Goal: Submit feedback/report problem: Submit feedback/report problem

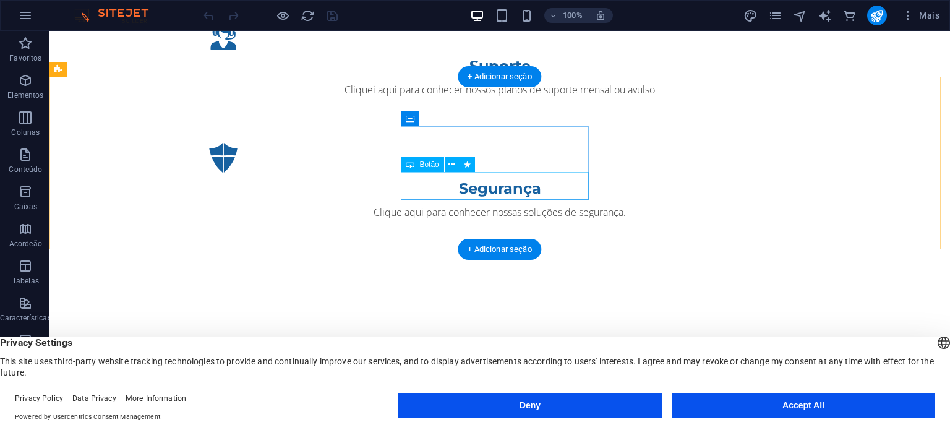
scroll to position [1764, 0]
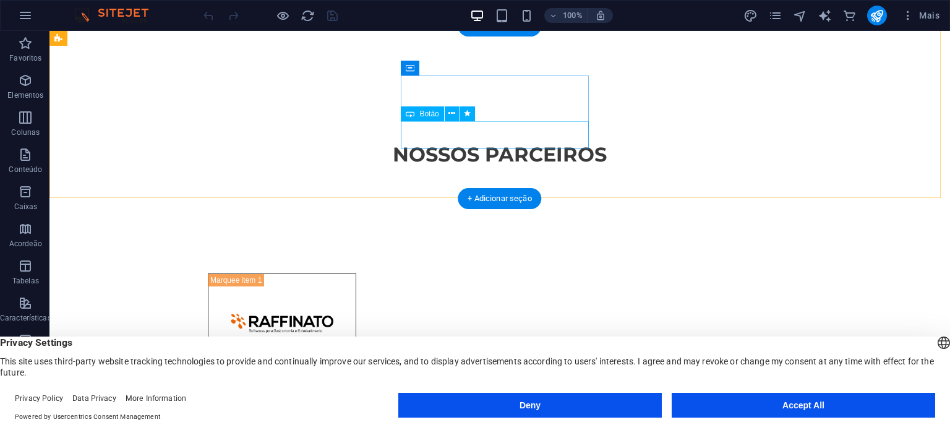
click at [428, 113] on span "Botão" at bounding box center [428, 113] width 19 height 7
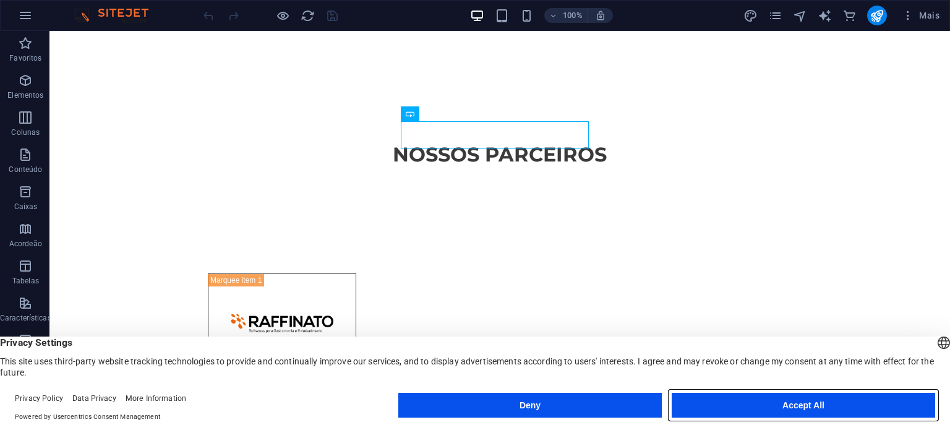
click at [760, 418] on button "Accept All" at bounding box center [804, 405] width 264 height 25
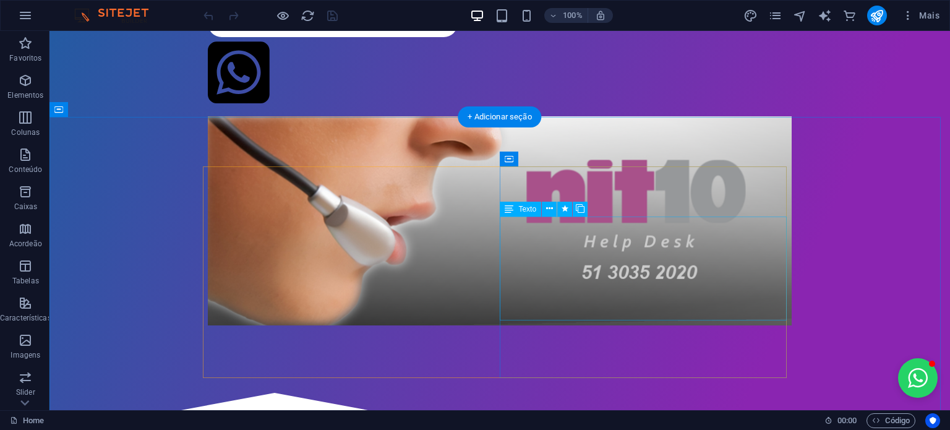
scroll to position [0, 0]
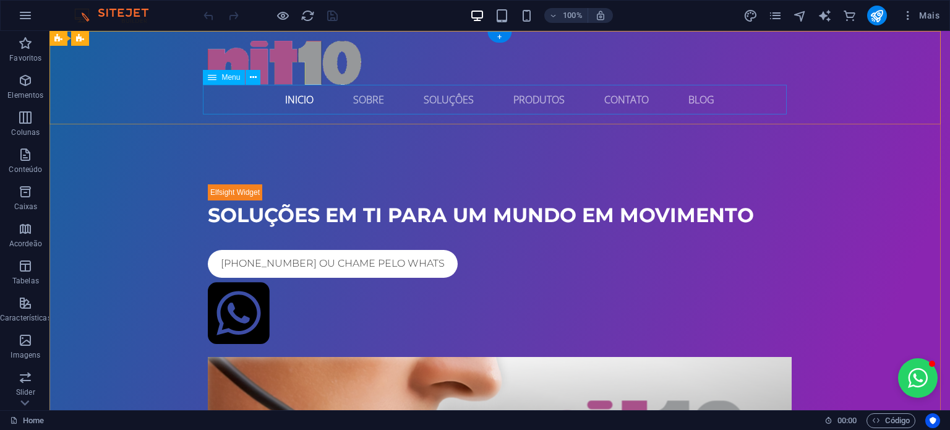
click at [616, 101] on nav "INICIO SOBRE SOLUÇÔES PRODUTOS CONTATO Blog" at bounding box center [500, 100] width 584 height 30
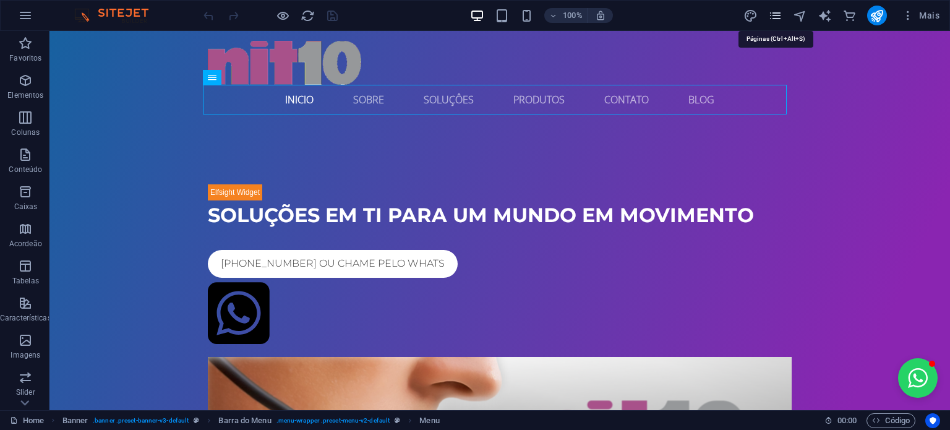
click at [775, 16] on icon "pages" at bounding box center [775, 16] width 14 height 14
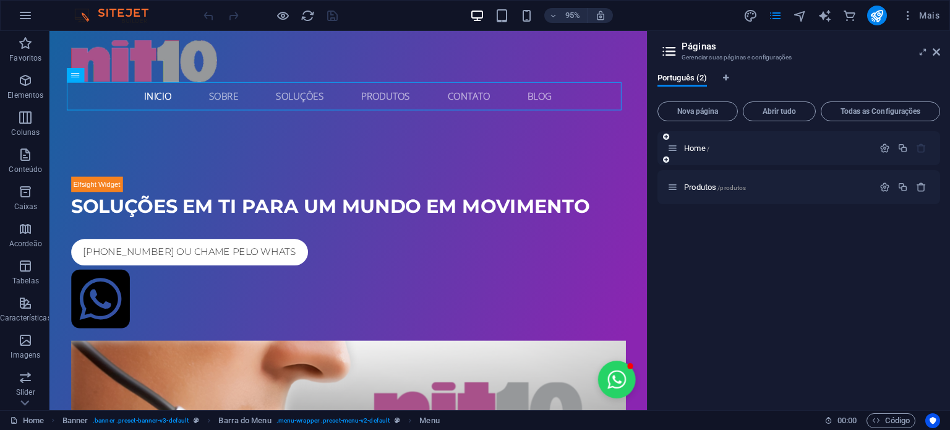
click at [668, 160] on icon at bounding box center [666, 159] width 6 height 7
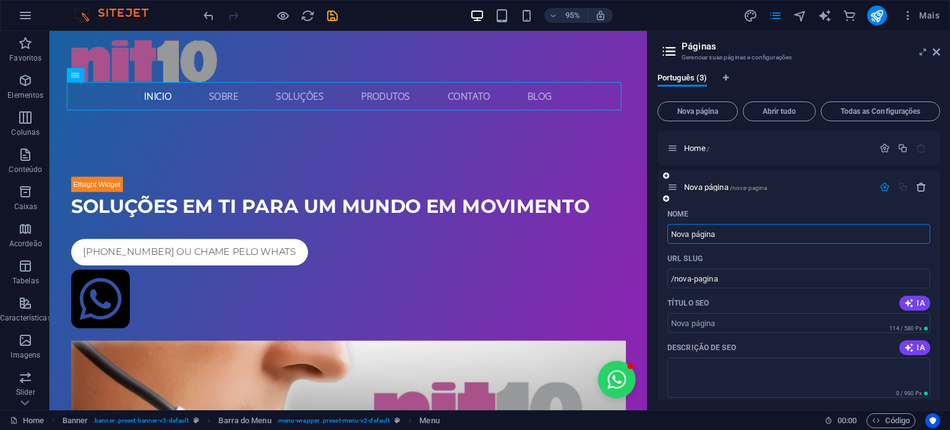
click at [922, 192] on icon "button" at bounding box center [921, 187] width 11 height 11
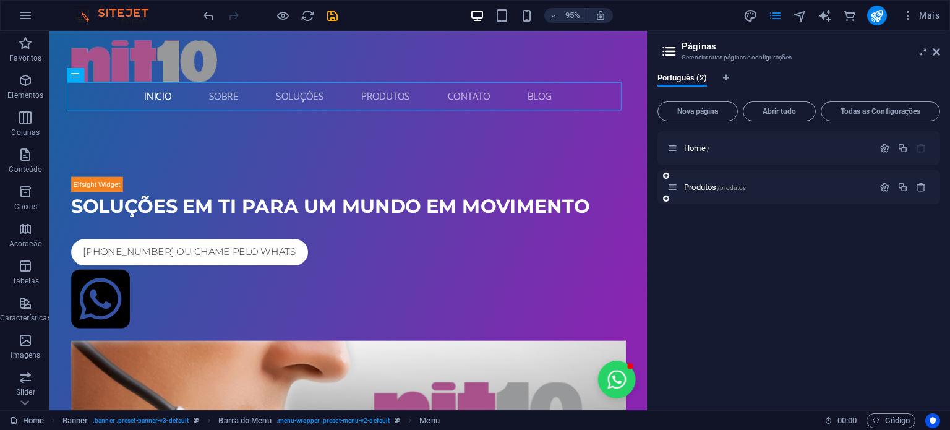
click at [687, 184] on span "Produtos /produtos" at bounding box center [715, 187] width 62 height 9
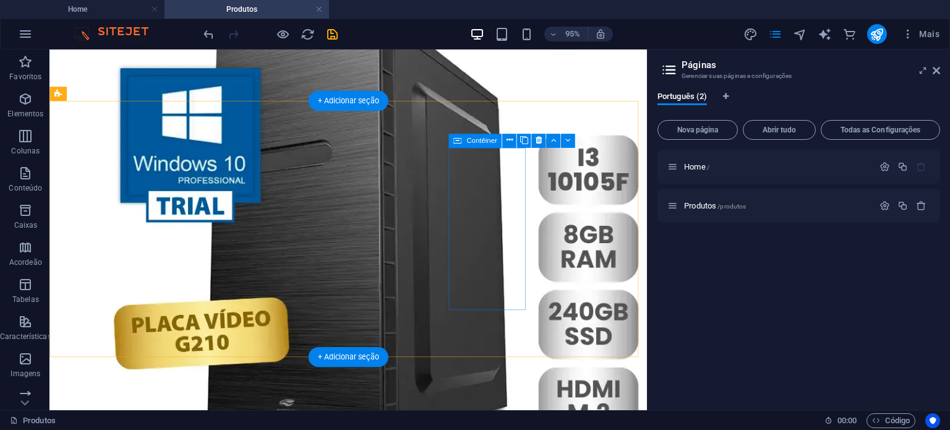
scroll to position [465, 0]
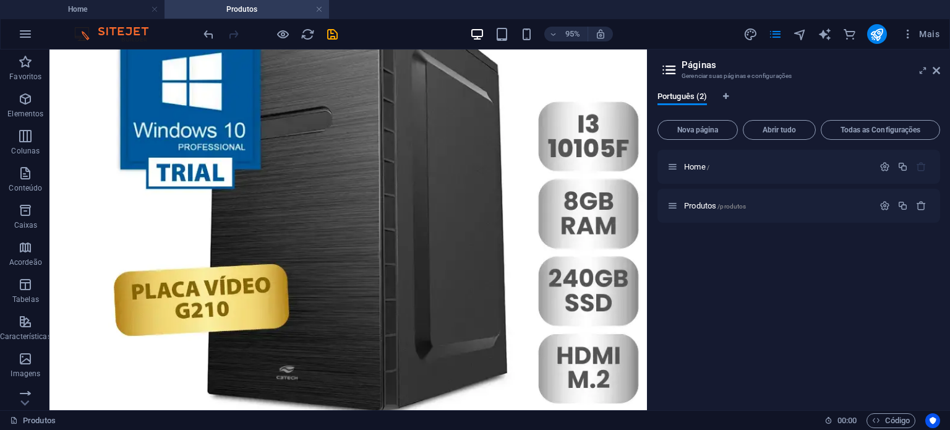
click at [712, 66] on h2 "Páginas" at bounding box center [811, 64] width 259 height 11
click at [695, 100] on span "Português (2)" at bounding box center [682, 97] width 49 height 17
click at [935, 66] on icon at bounding box center [936, 71] width 7 height 10
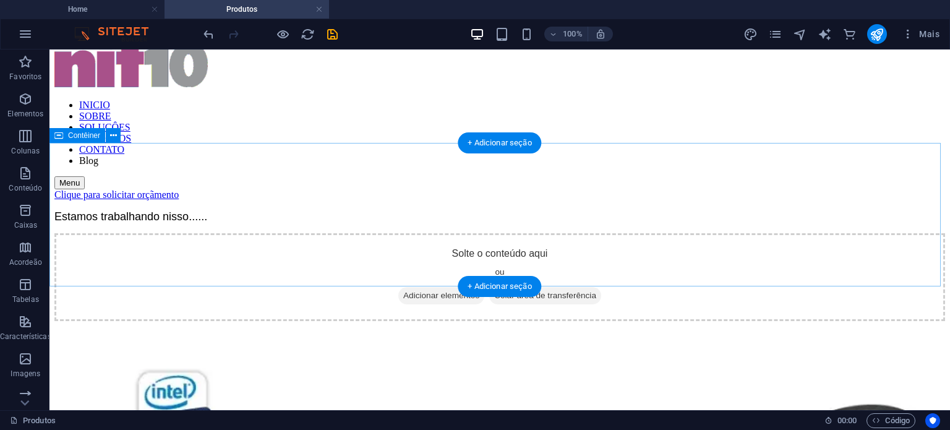
scroll to position [0, 0]
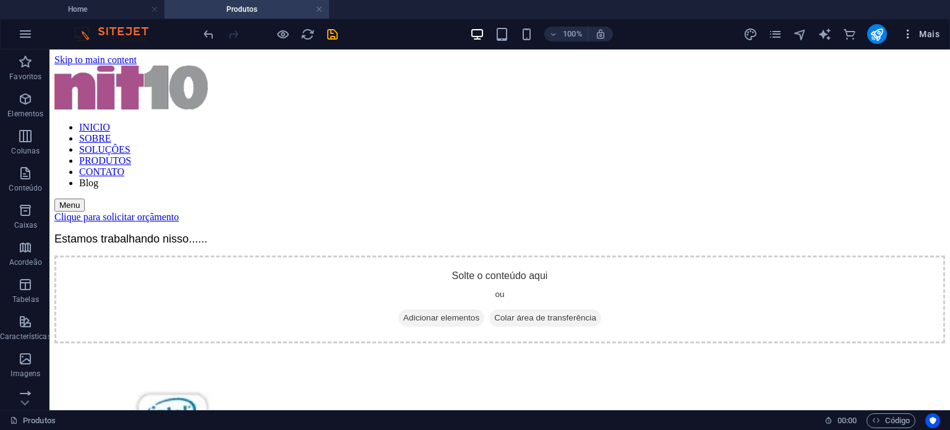
click at [925, 41] on button "Mais" at bounding box center [921, 34] width 48 height 20
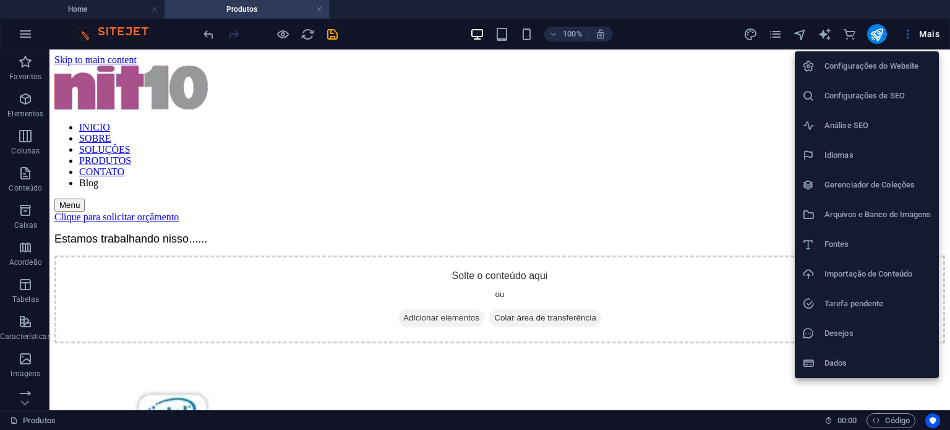
click at [910, 37] on div at bounding box center [475, 215] width 950 height 430
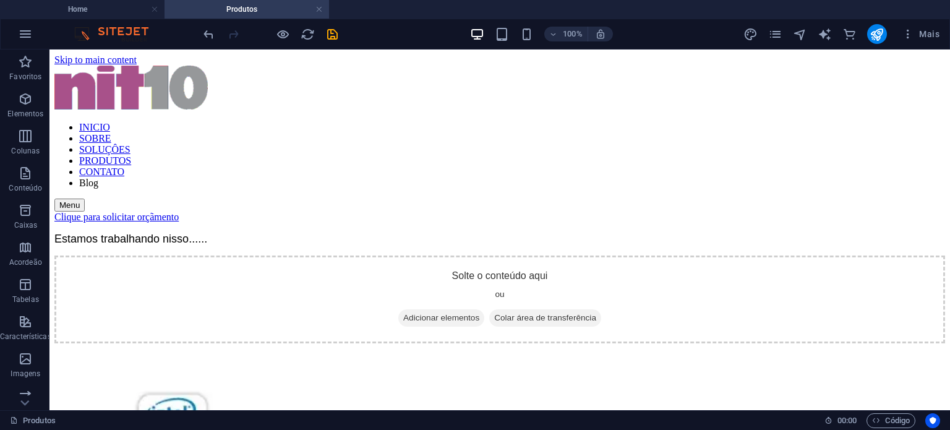
click at [910, 37] on icon "button" at bounding box center [908, 34] width 12 height 12
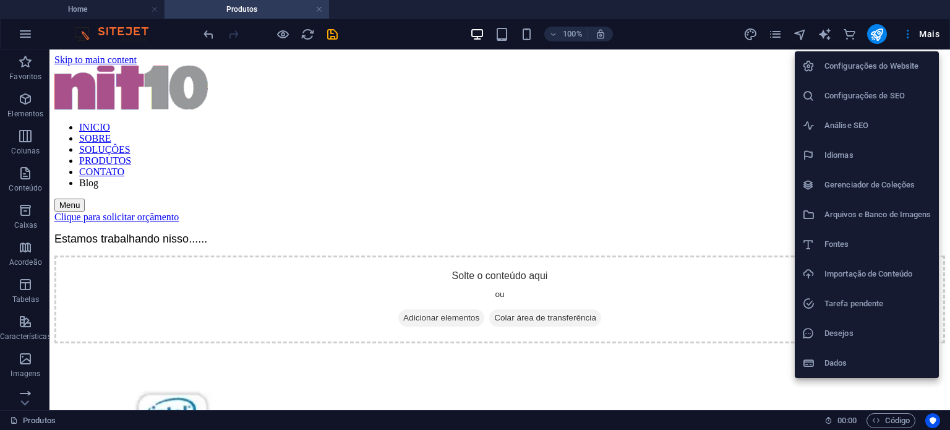
click at [910, 37] on div at bounding box center [475, 215] width 950 height 430
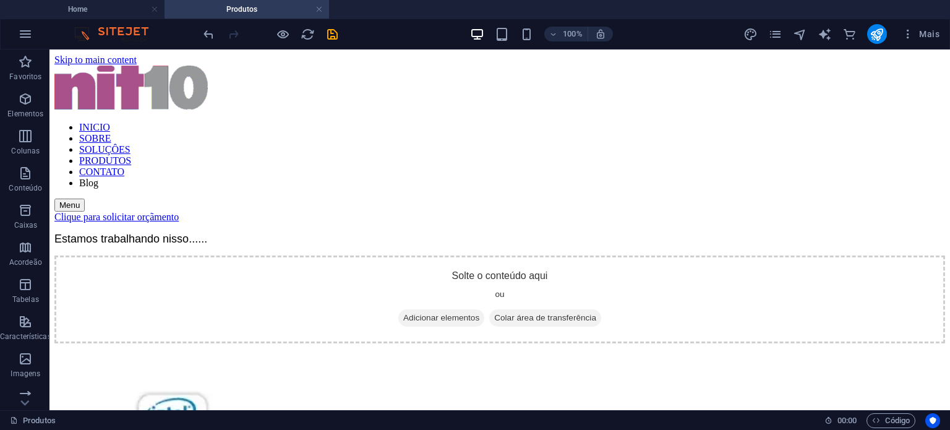
click at [935, 40] on button "Mais" at bounding box center [921, 34] width 48 height 20
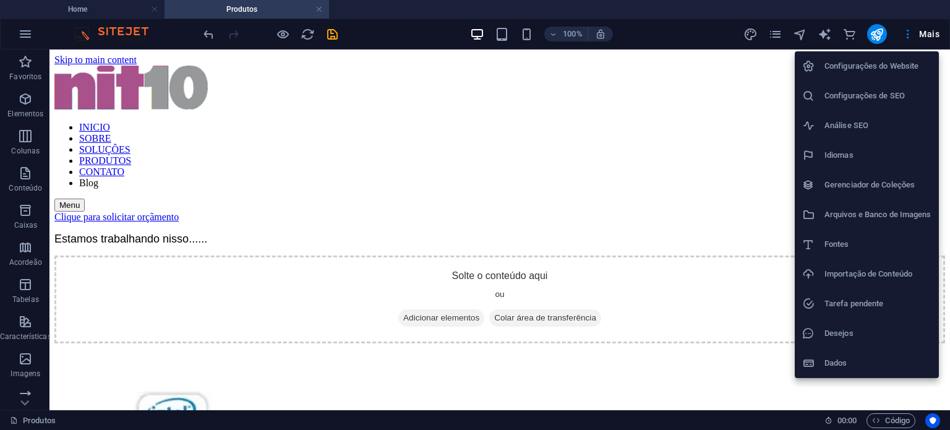
click at [108, 11] on div at bounding box center [475, 215] width 950 height 430
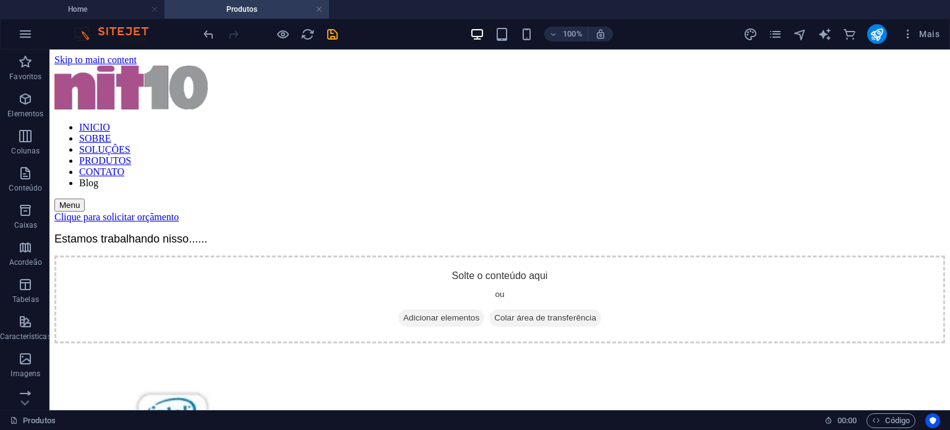
click at [108, 11] on h4 "Home" at bounding box center [82, 9] width 165 height 14
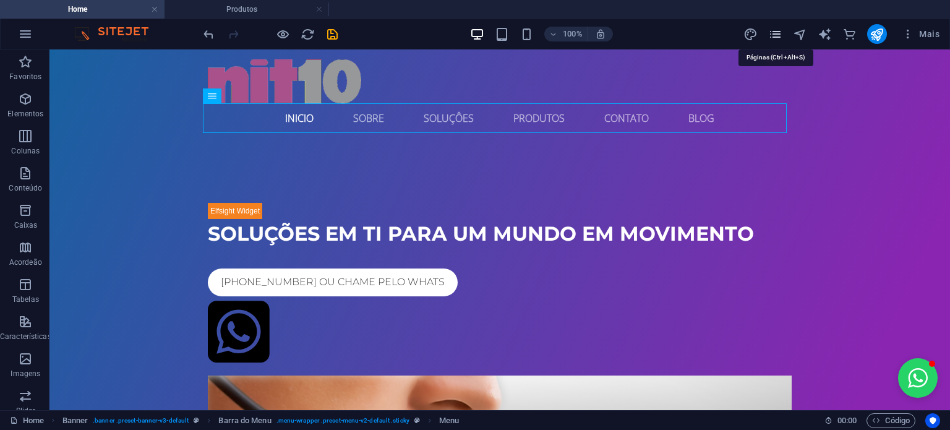
click at [776, 32] on icon "pages" at bounding box center [775, 34] width 14 height 14
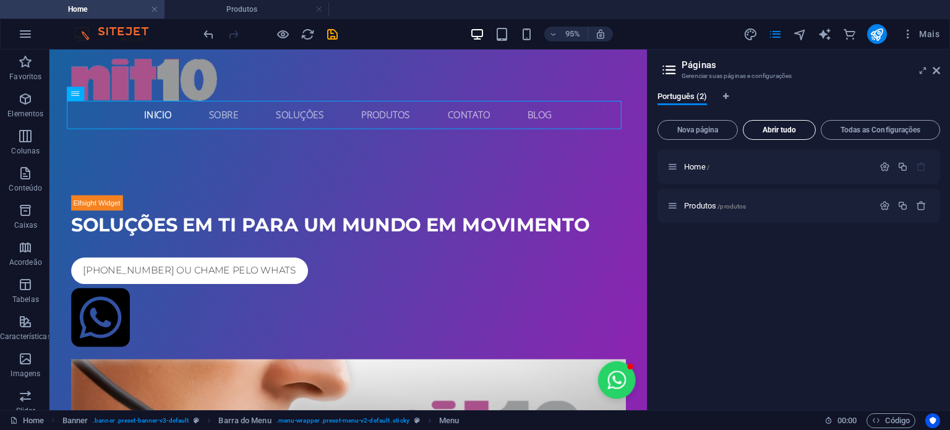
click at [781, 133] on span "Abrir tudo" at bounding box center [780, 129] width 62 height 7
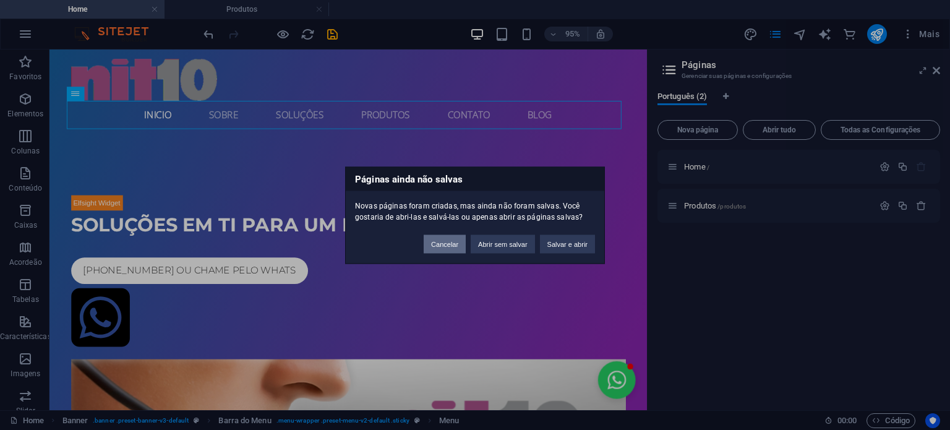
click at [429, 244] on button "Cancelar" at bounding box center [445, 243] width 42 height 19
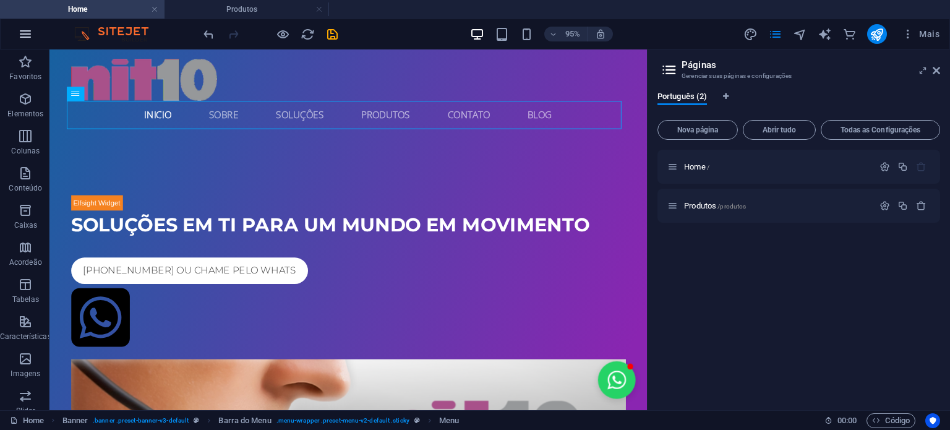
click at [17, 29] on button "button" at bounding box center [26, 34] width 30 height 30
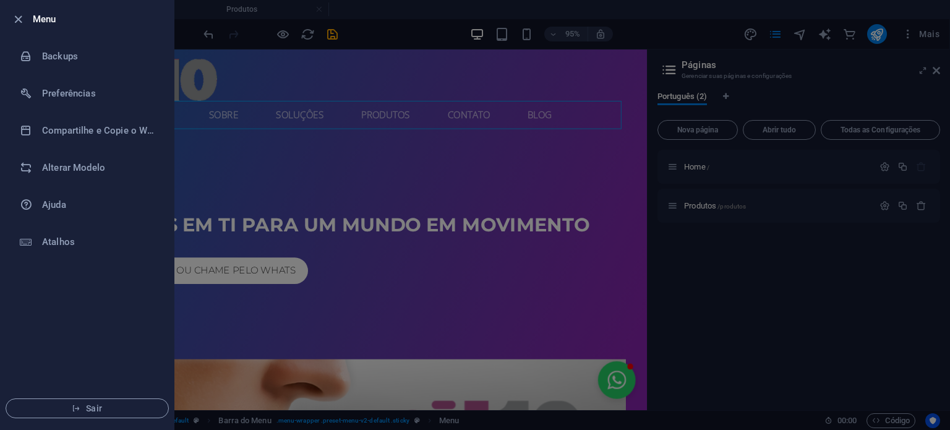
click at [658, 24] on div at bounding box center [475, 215] width 950 height 430
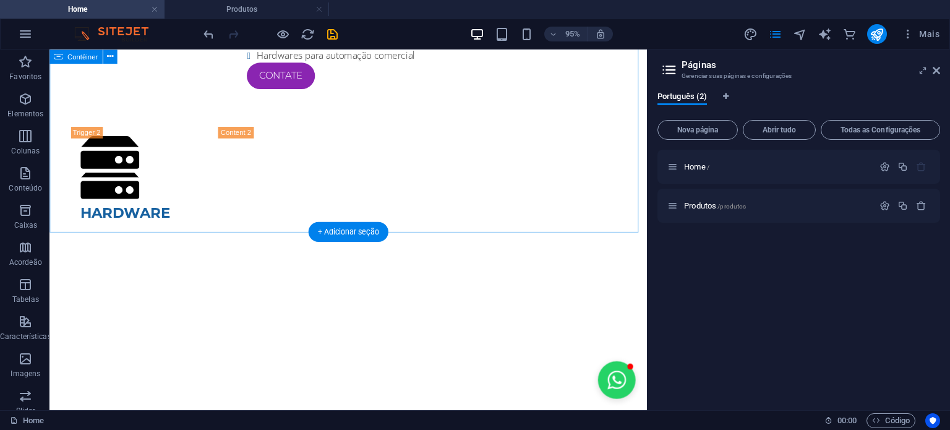
scroll to position [3682, 0]
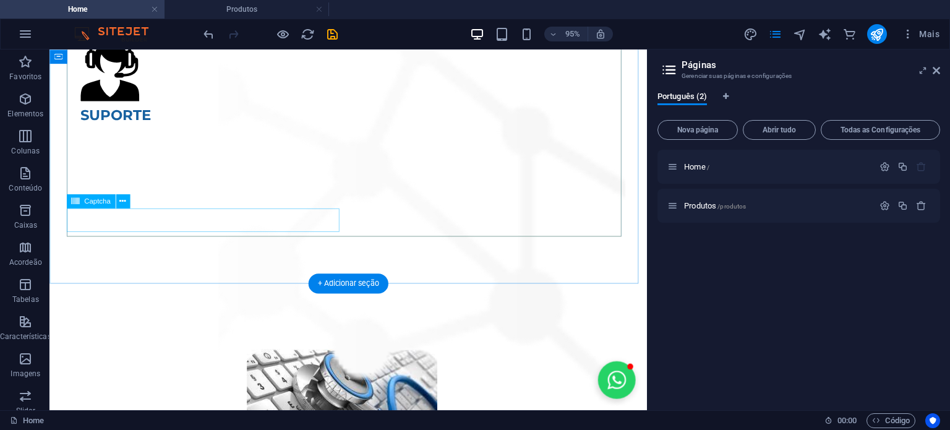
scroll to position [4486, 0]
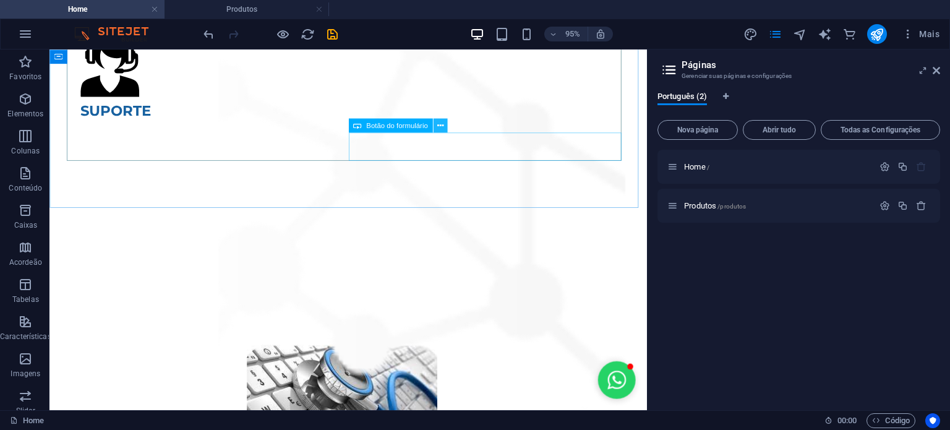
click at [438, 124] on icon at bounding box center [440, 125] width 6 height 12
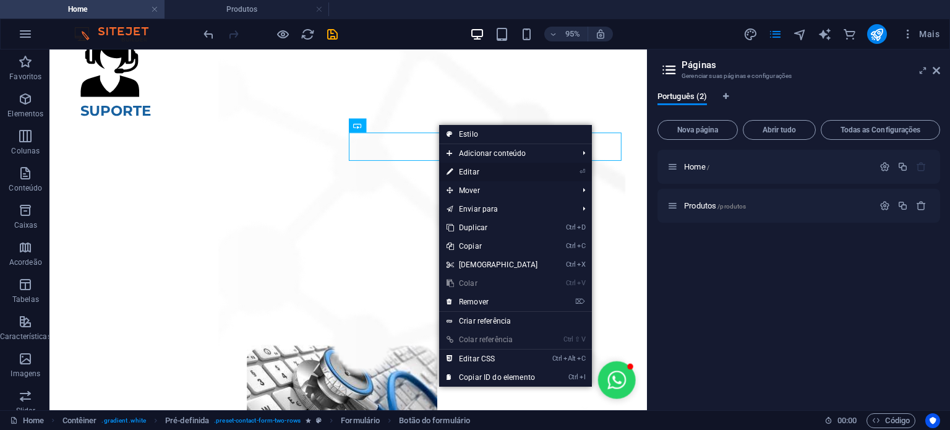
click at [468, 171] on link "⏎ Editar" at bounding box center [492, 172] width 106 height 19
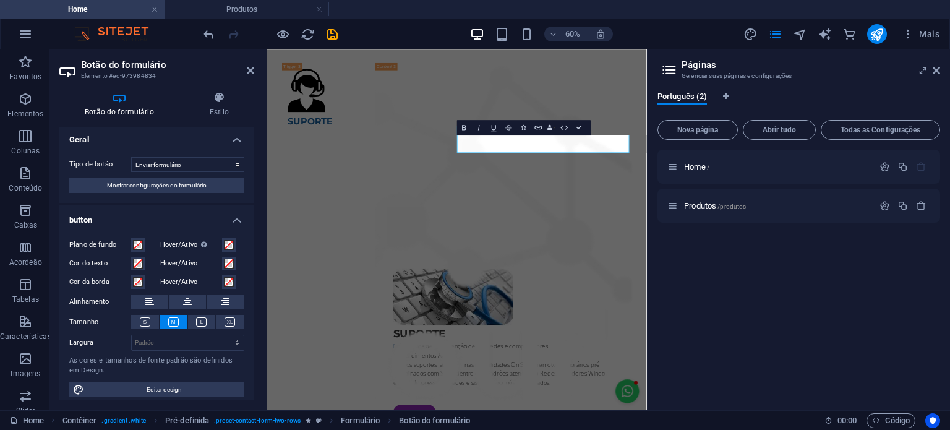
scroll to position [0, 0]
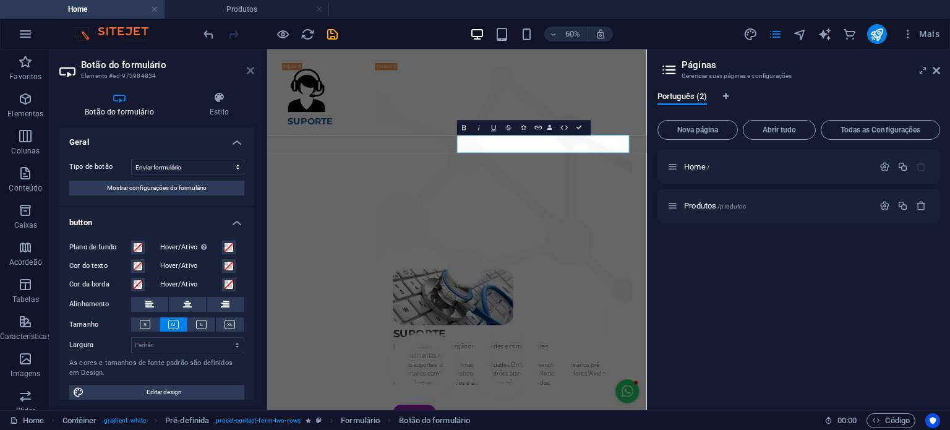
click at [251, 71] on icon at bounding box center [250, 71] width 7 height 10
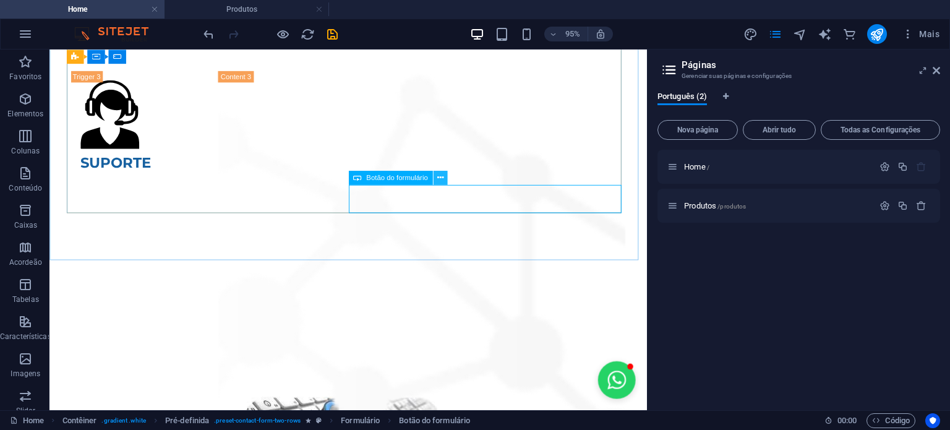
click at [438, 178] on icon at bounding box center [440, 177] width 6 height 12
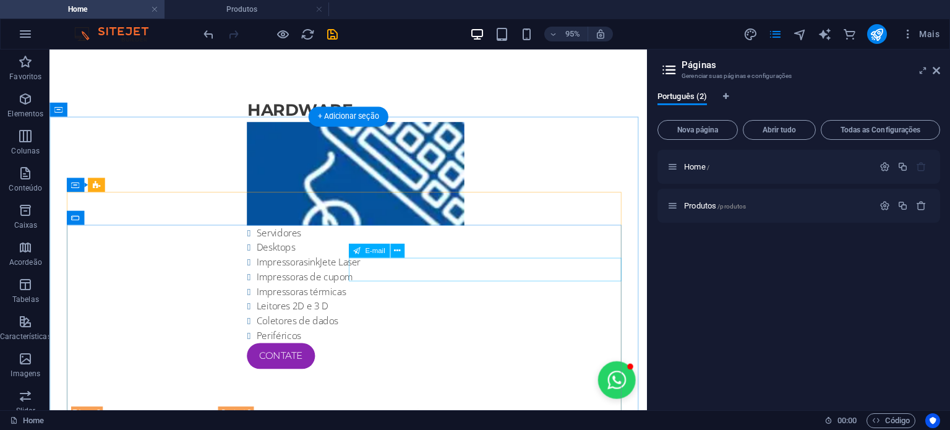
scroll to position [4307, 0]
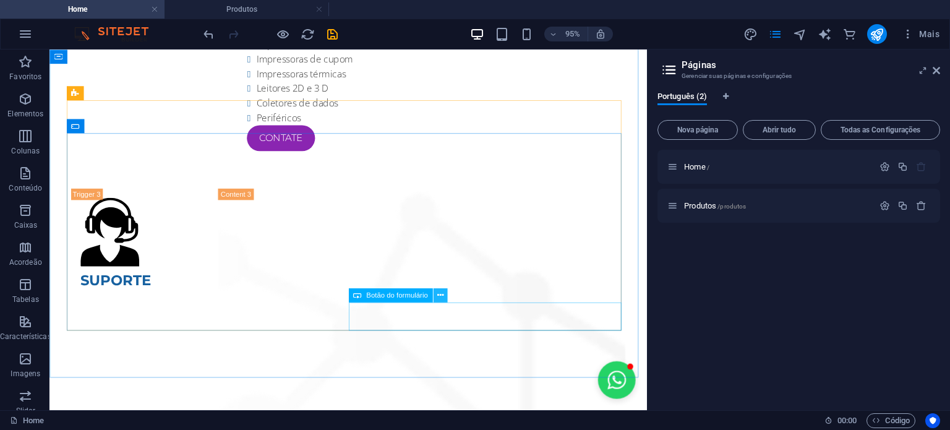
click at [438, 295] on icon at bounding box center [440, 295] width 6 height 12
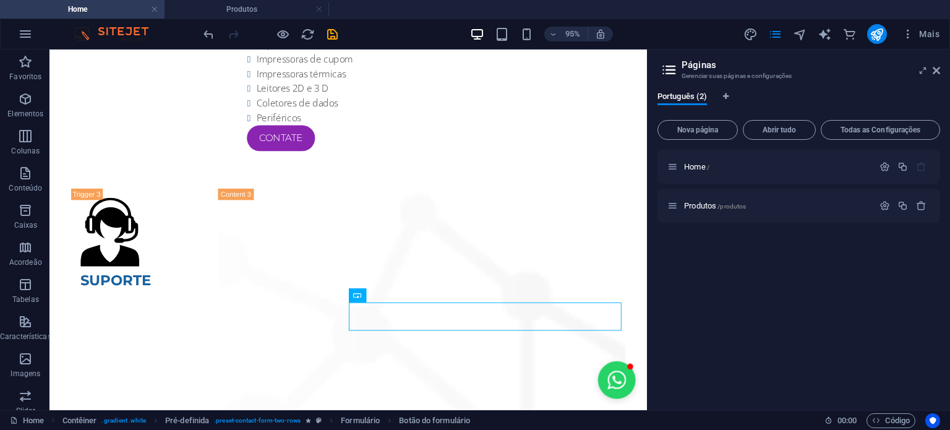
click at [789, 311] on div "Home / Produtos /produtos" at bounding box center [799, 275] width 283 height 251
click at [24, 30] on icon "button" at bounding box center [25, 34] width 15 height 15
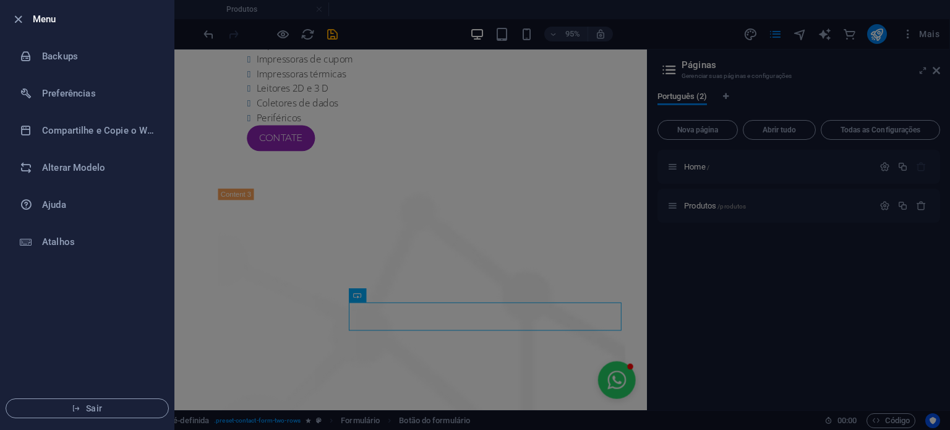
click at [783, 275] on div at bounding box center [475, 215] width 950 height 430
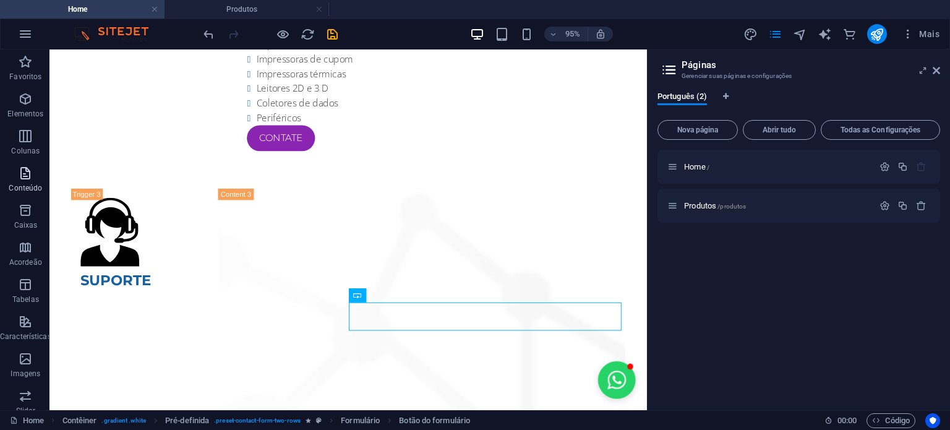
click at [20, 175] on icon "button" at bounding box center [25, 173] width 15 height 15
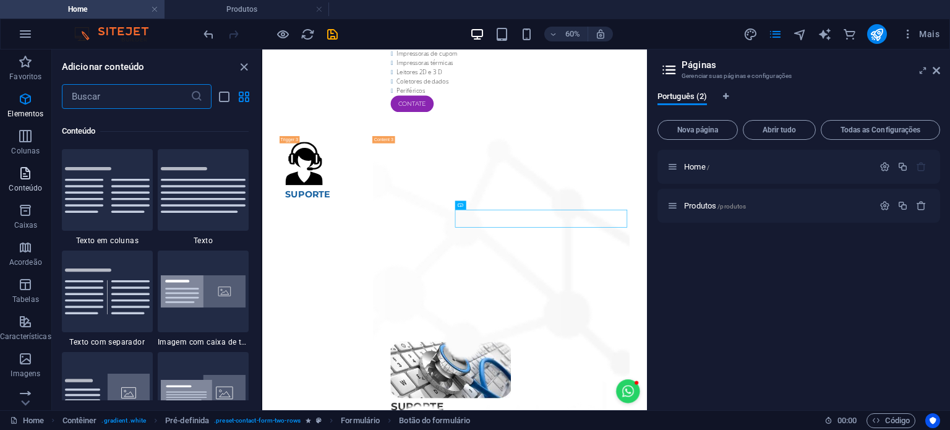
scroll to position [2165, 0]
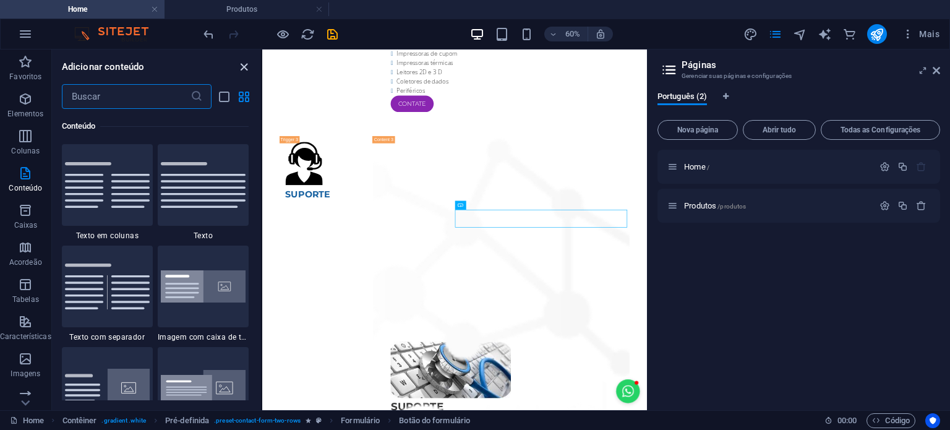
click at [240, 64] on icon "close panel" at bounding box center [244, 67] width 14 height 14
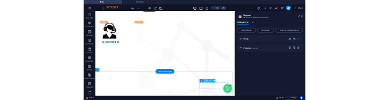
scroll to position [4431, 0]
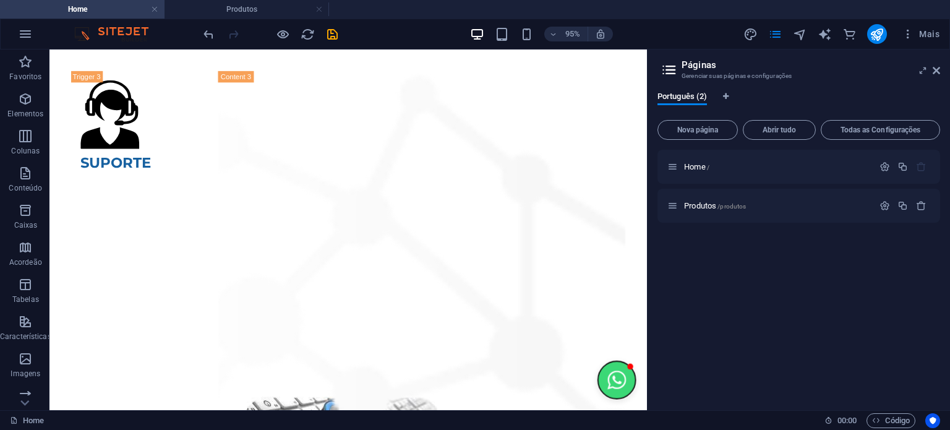
click at [640, 402] on button "Open chat window" at bounding box center [647, 397] width 40 height 40
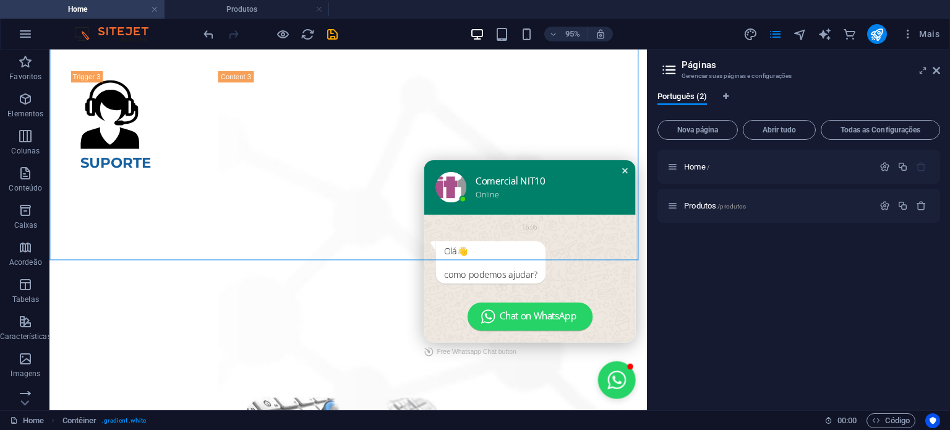
click at [649, 172] on div "Close chat window" at bounding box center [655, 177] width 12 height 12
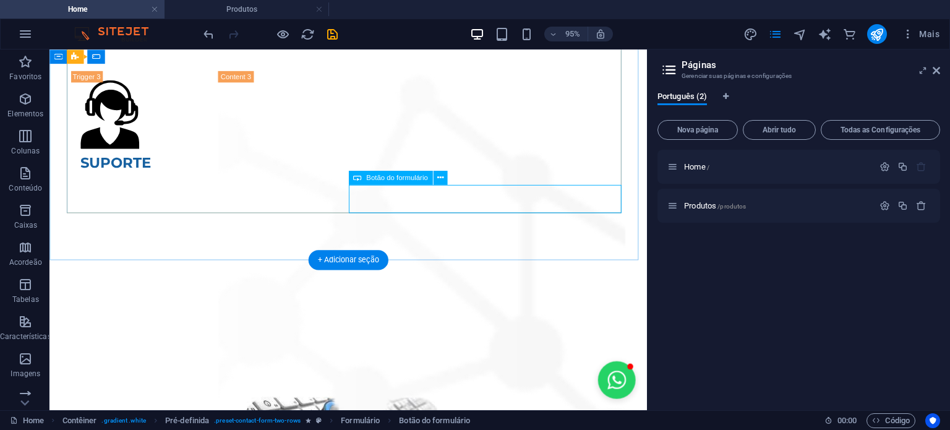
click at [442, 179] on icon at bounding box center [440, 177] width 6 height 12
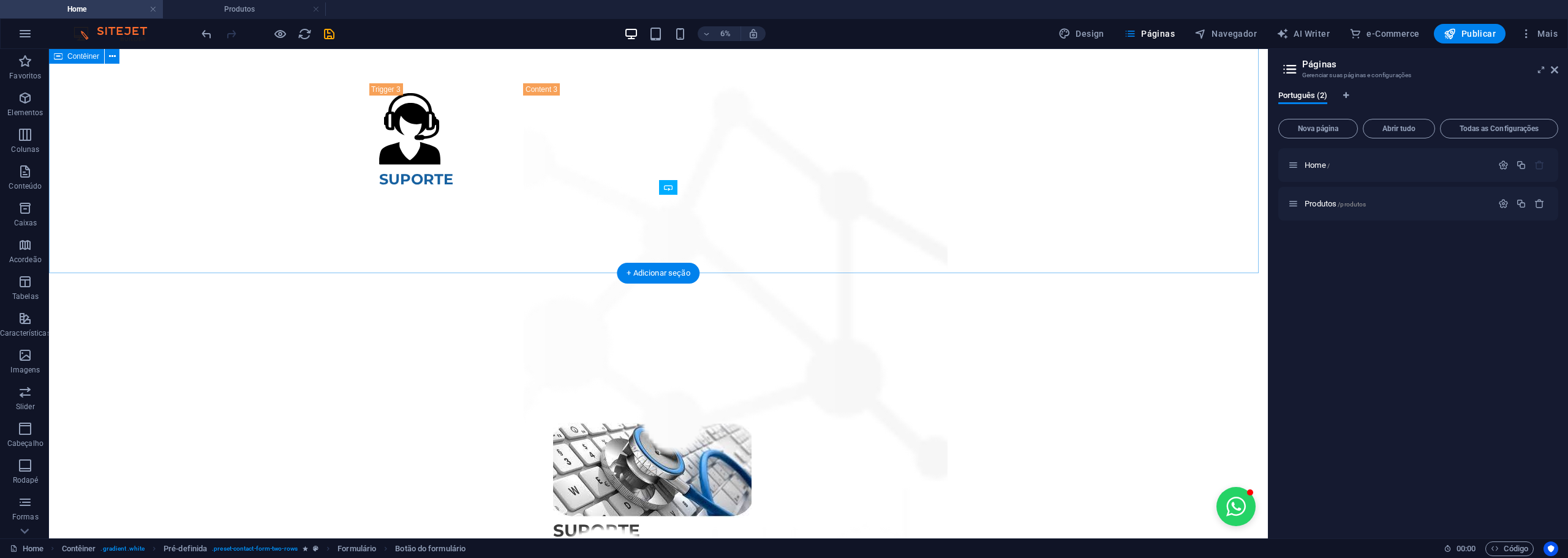
scroll to position [4580, 0]
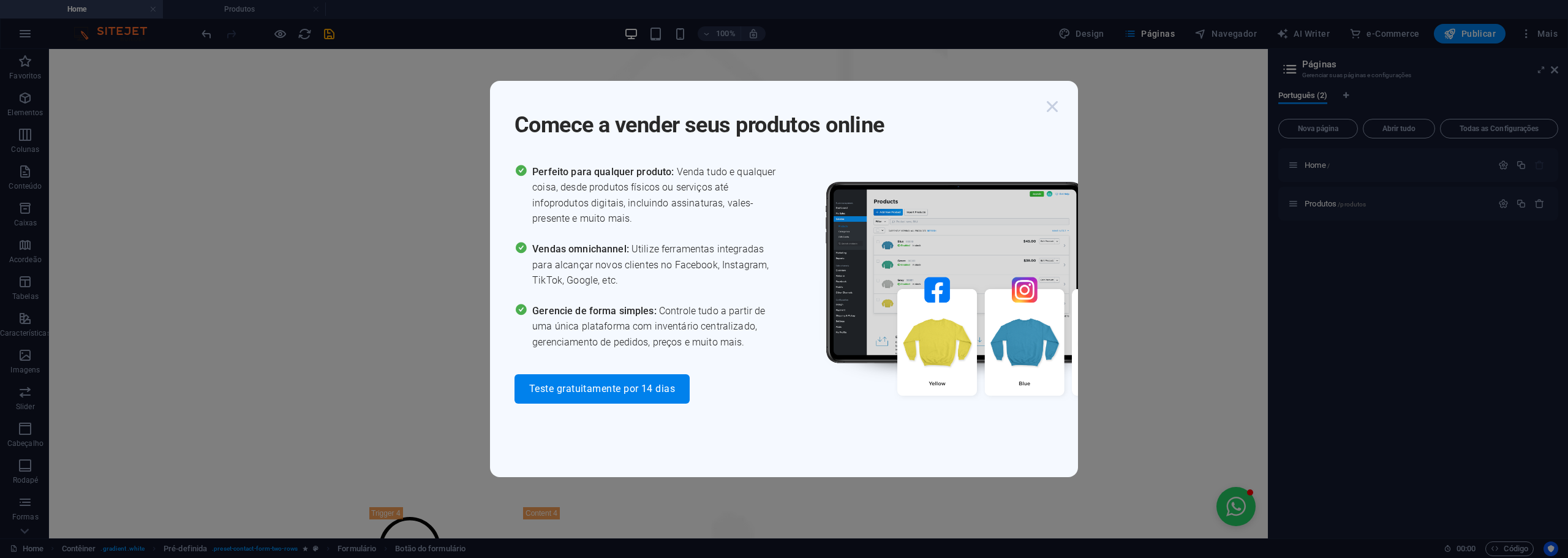
click at [940, 108] on icon "button" at bounding box center [1052, 107] width 22 height 22
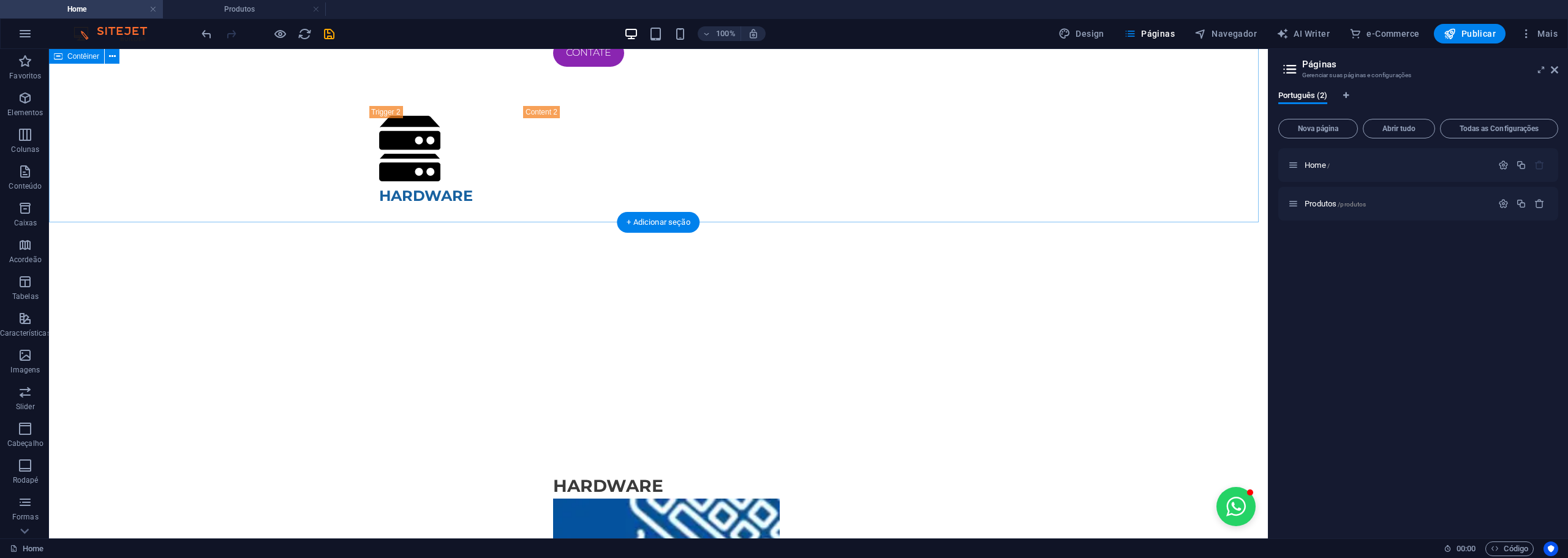
scroll to position [0, 0]
